Goal: Check status: Check status

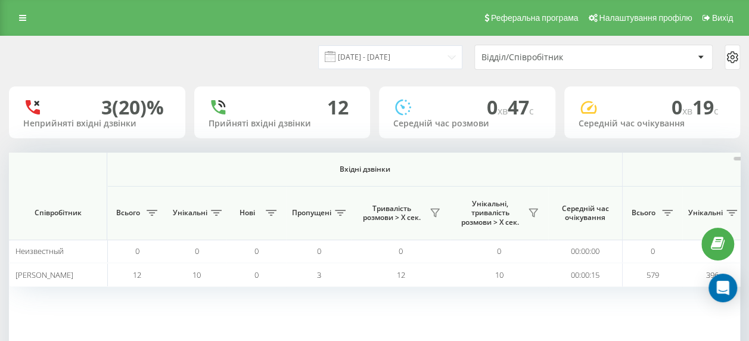
scroll to position [0, 503]
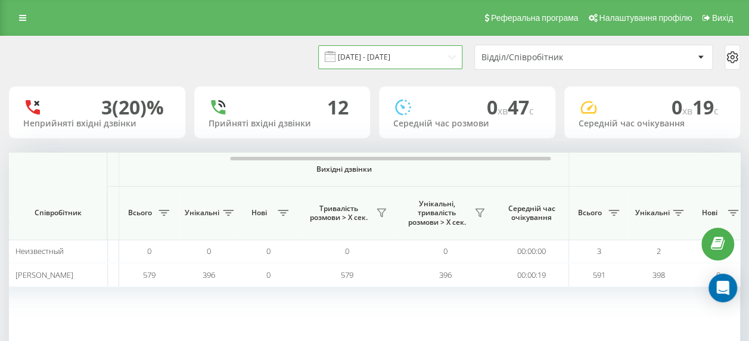
click at [381, 56] on input "[DATE] - [DATE]" at bounding box center [390, 56] width 144 height 23
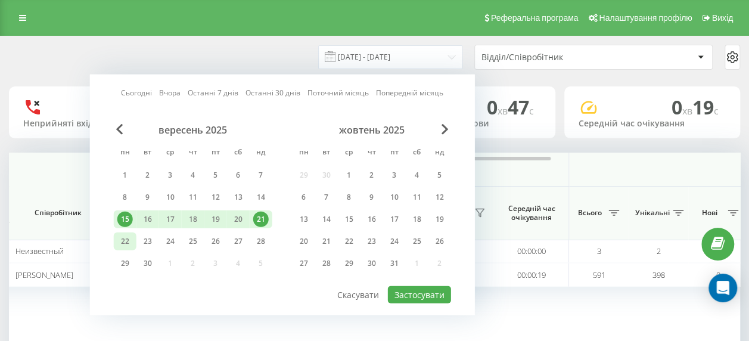
click at [127, 242] on div "22" at bounding box center [124, 240] width 15 height 15
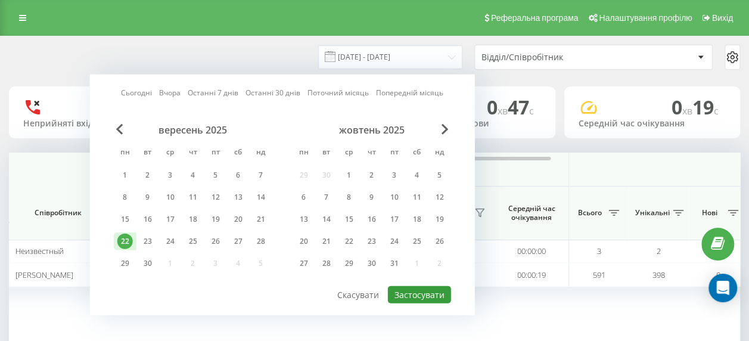
click at [427, 292] on button "Застосувати" at bounding box center [419, 294] width 63 height 17
type input "[DATE] - [DATE]"
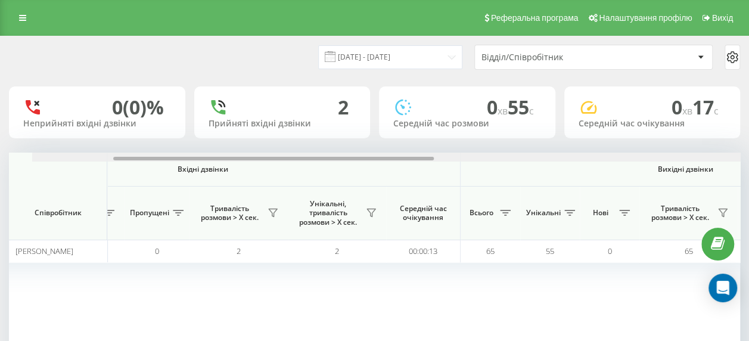
scroll to position [0, 217]
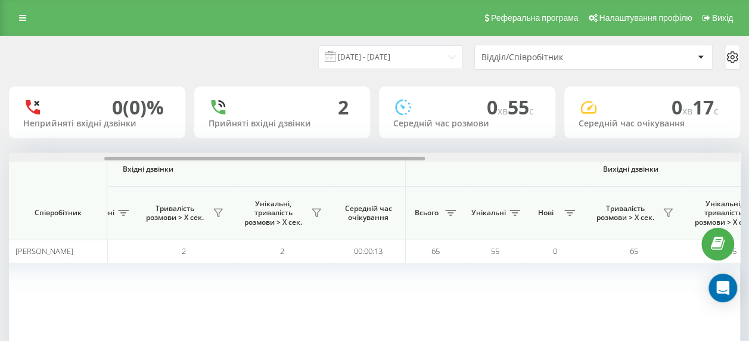
drag, startPoint x: 315, startPoint y: 157, endPoint x: 410, endPoint y: 156, distance: 95.3
click at [410, 156] on div at bounding box center [374, 156] width 730 height 9
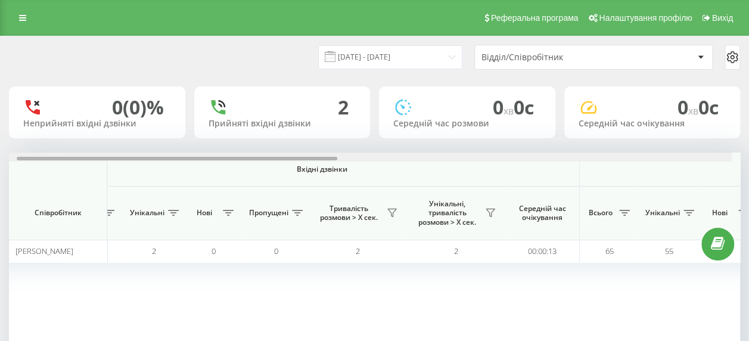
scroll to position [0, 118]
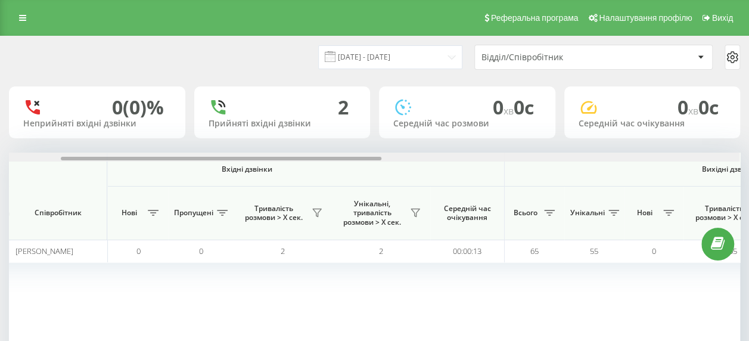
drag, startPoint x: 303, startPoint y: 158, endPoint x: 354, endPoint y: 158, distance: 51.8
click at [354, 158] on div at bounding box center [221, 159] width 320 height 4
